Goal: Navigation & Orientation: Find specific page/section

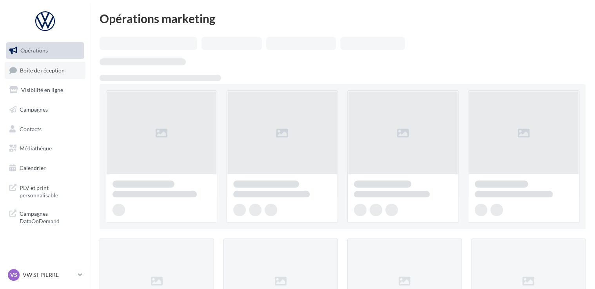
drag, startPoint x: 0, startPoint y: 0, endPoint x: 36, endPoint y: 73, distance: 81.5
click at [36, 73] on span "Boîte de réception" at bounding box center [42, 70] width 45 height 7
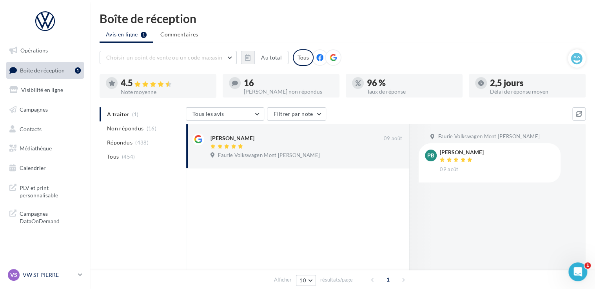
drag, startPoint x: 40, startPoint y: 274, endPoint x: 42, endPoint y: 270, distance: 4.4
click at [40, 274] on p "VW ST PIERRE" at bounding box center [49, 275] width 52 height 8
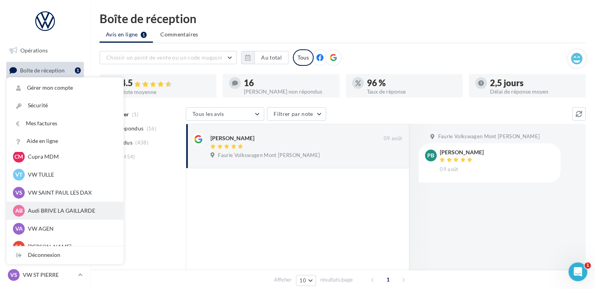
scroll to position [72, 0]
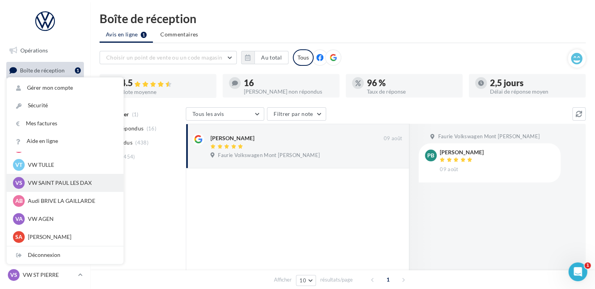
click at [56, 181] on p "VW SAINT PAUL LES DAX" at bounding box center [71, 183] width 86 height 8
